Goal: Task Accomplishment & Management: Use online tool/utility

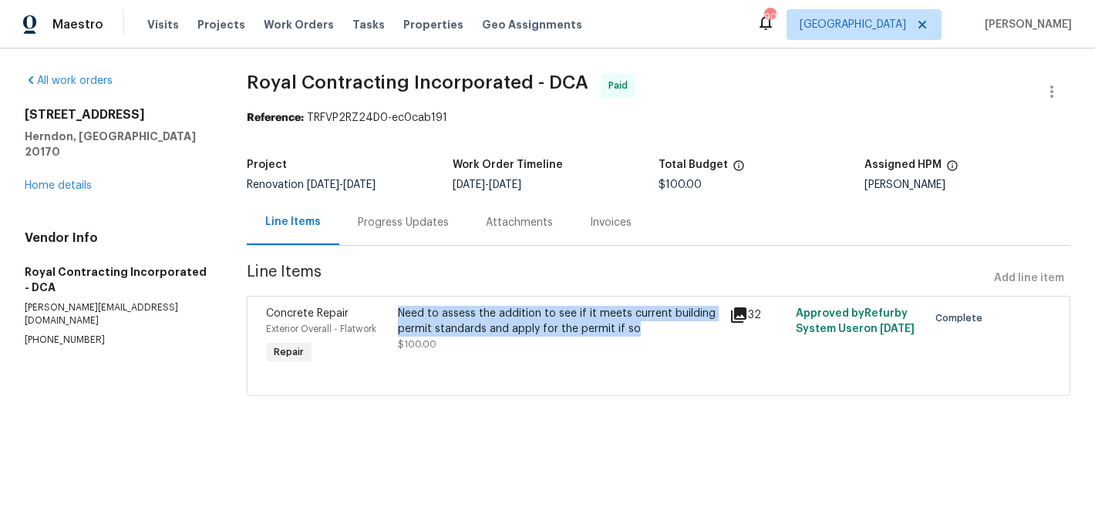
drag, startPoint x: 395, startPoint y: 312, endPoint x: 643, endPoint y: 335, distance: 249.3
click at [643, 335] on div "Need to assess the addition to see if it meets current building permit standard…" at bounding box center [558, 336] width 331 height 71
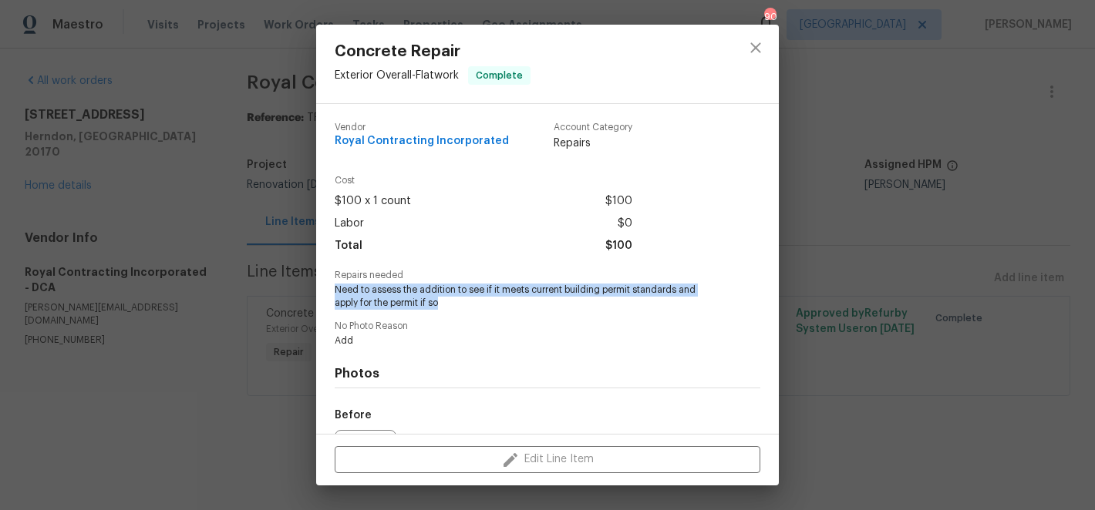
drag, startPoint x: 335, startPoint y: 291, endPoint x: 588, endPoint y: 302, distance: 253.9
click at [588, 302] on span "Need to assess the addition to see if it meets current building permit standard…" at bounding box center [526, 297] width 383 height 26
copy span "Need to assess the addition to see if it meets current building permit standard…"
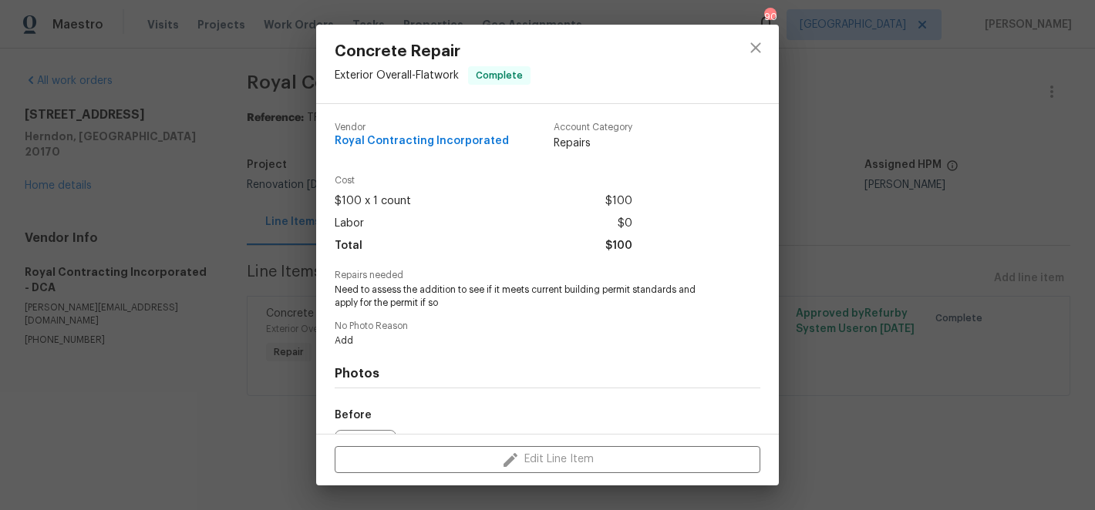
click at [527, 332] on div "No Photo Reason Add" at bounding box center [548, 335] width 426 height 26
click at [850, 76] on div "Concrete Repair Exterior Overall - Flatwork Complete Vendor Royal Contracting I…" at bounding box center [547, 255] width 1095 height 510
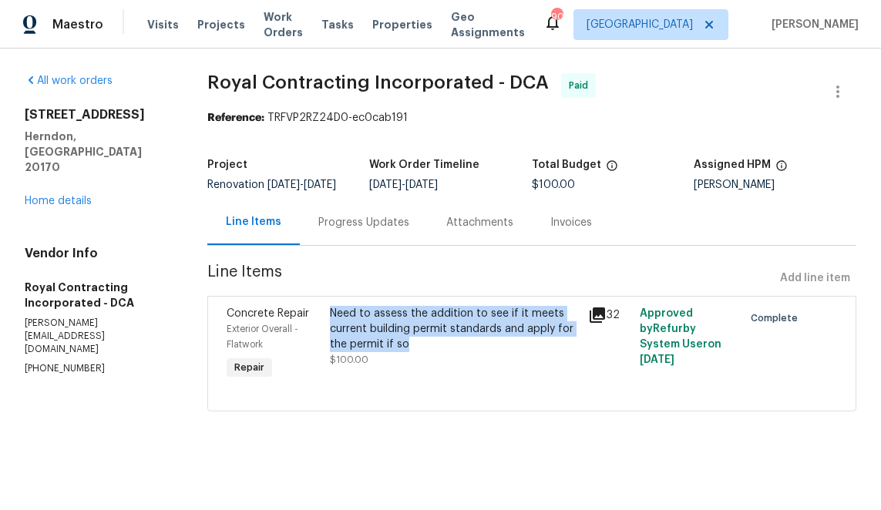
drag, startPoint x: 331, startPoint y: 312, endPoint x: 580, endPoint y: 341, distance: 250.7
click at [580, 341] on div "Need to assess the addition to see if it meets current building permit standard…" at bounding box center [454, 344] width 258 height 86
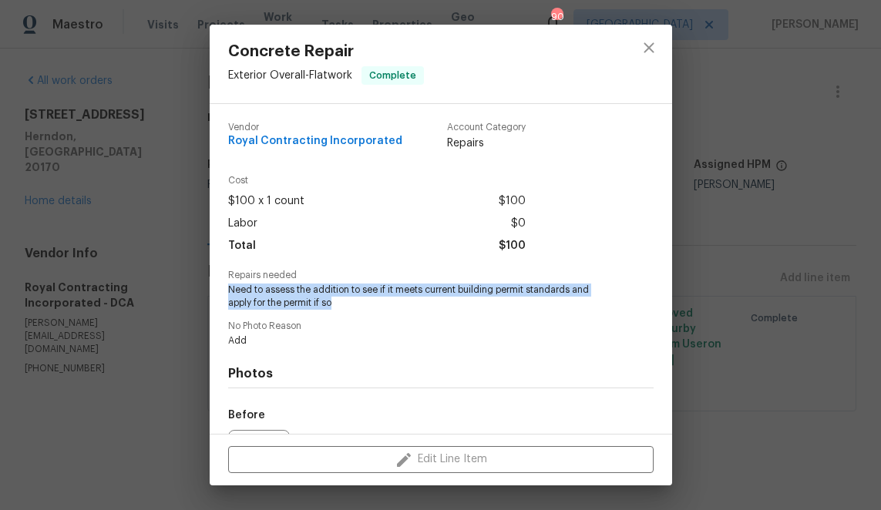
drag, startPoint x: 228, startPoint y: 291, endPoint x: 342, endPoint y: 305, distance: 115.0
click at [342, 305] on span "Need to assess the addition to see if it meets current building permit standard…" at bounding box center [419, 297] width 383 height 26
copy span "Need to assess the addition to see if it meets current building permit standard…"
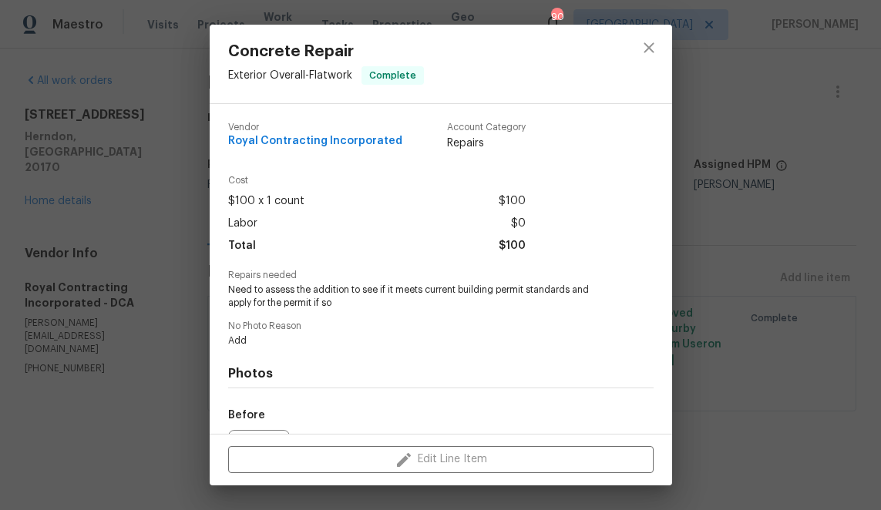
click at [385, 331] on span "No Photo Reason" at bounding box center [441, 327] width 426 height 10
click at [652, 45] on icon "close" at bounding box center [649, 48] width 19 height 19
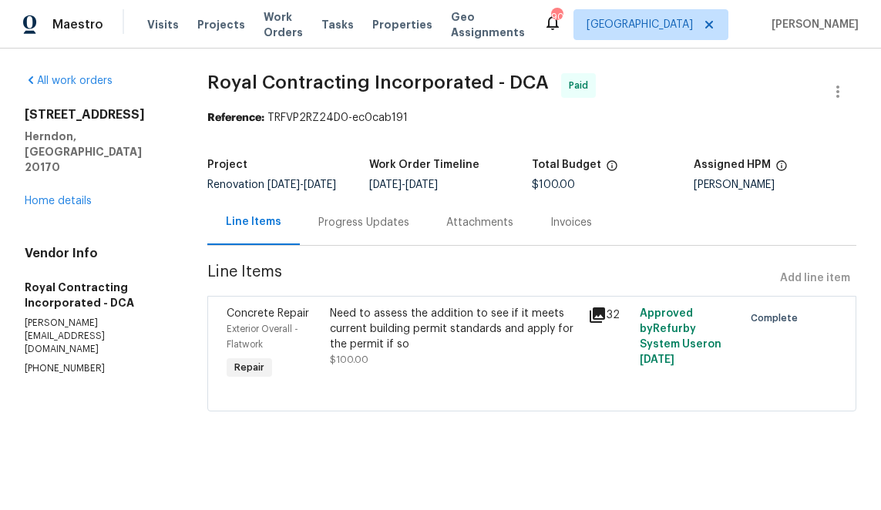
click at [344, 224] on div "Progress Updates" at bounding box center [363, 222] width 91 height 15
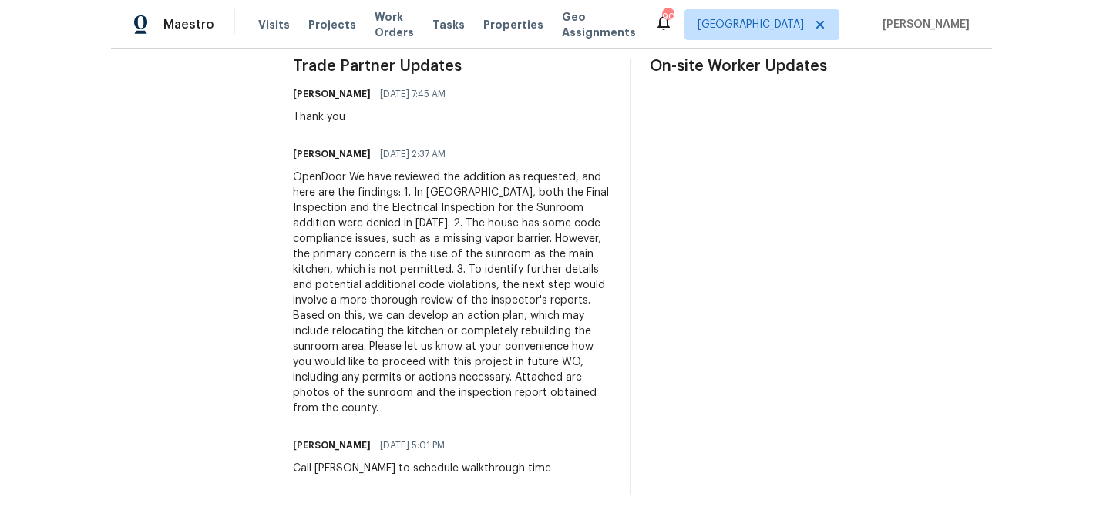
scroll to position [466, 0]
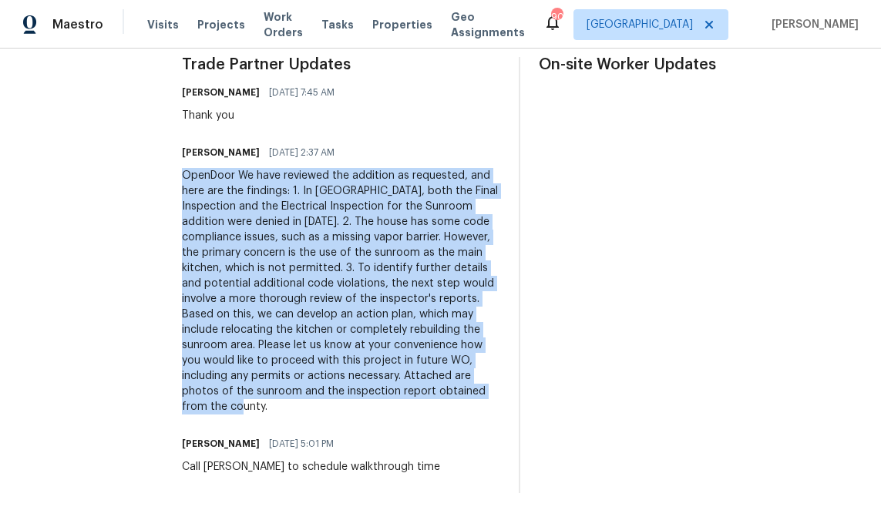
drag, startPoint x: 198, startPoint y: 177, endPoint x: 506, endPoint y: 406, distance: 383.5
click at [500, 406] on div "OpenDoor We have reviewed the addition as requested, and here are the findings:…" at bounding box center [341, 291] width 318 height 247
copy div "OpenDoor We have reviewed the addition as requested, and here are the findings:…"
click at [328, 417] on div "Trade Partner Updates [PERSON_NAME] [DATE] 7:45 AM Thank you [PERSON_NAME] [DAT…" at bounding box center [341, 275] width 318 height 436
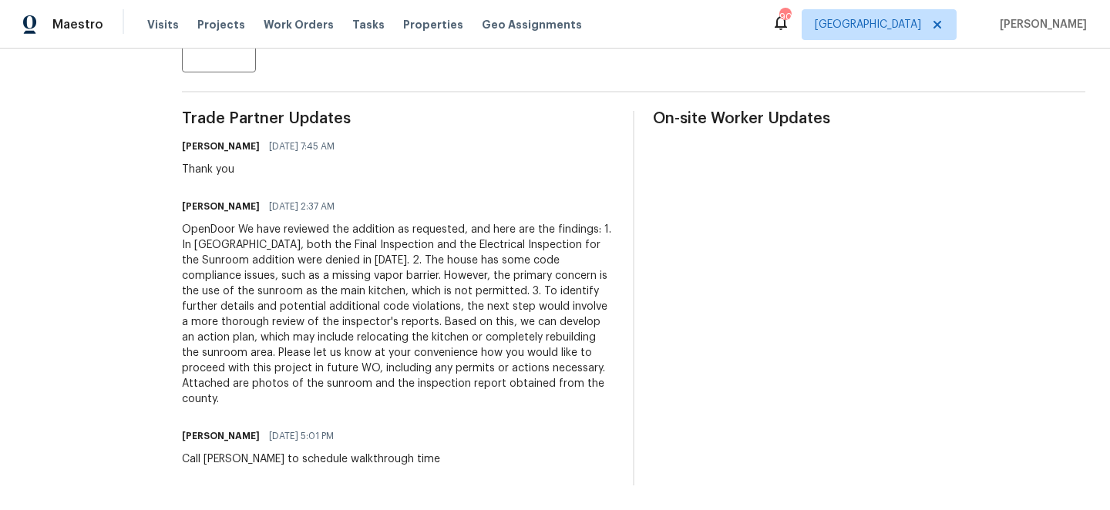
scroll to position [0, 0]
